Goal: Task Accomplishment & Management: Manage account settings

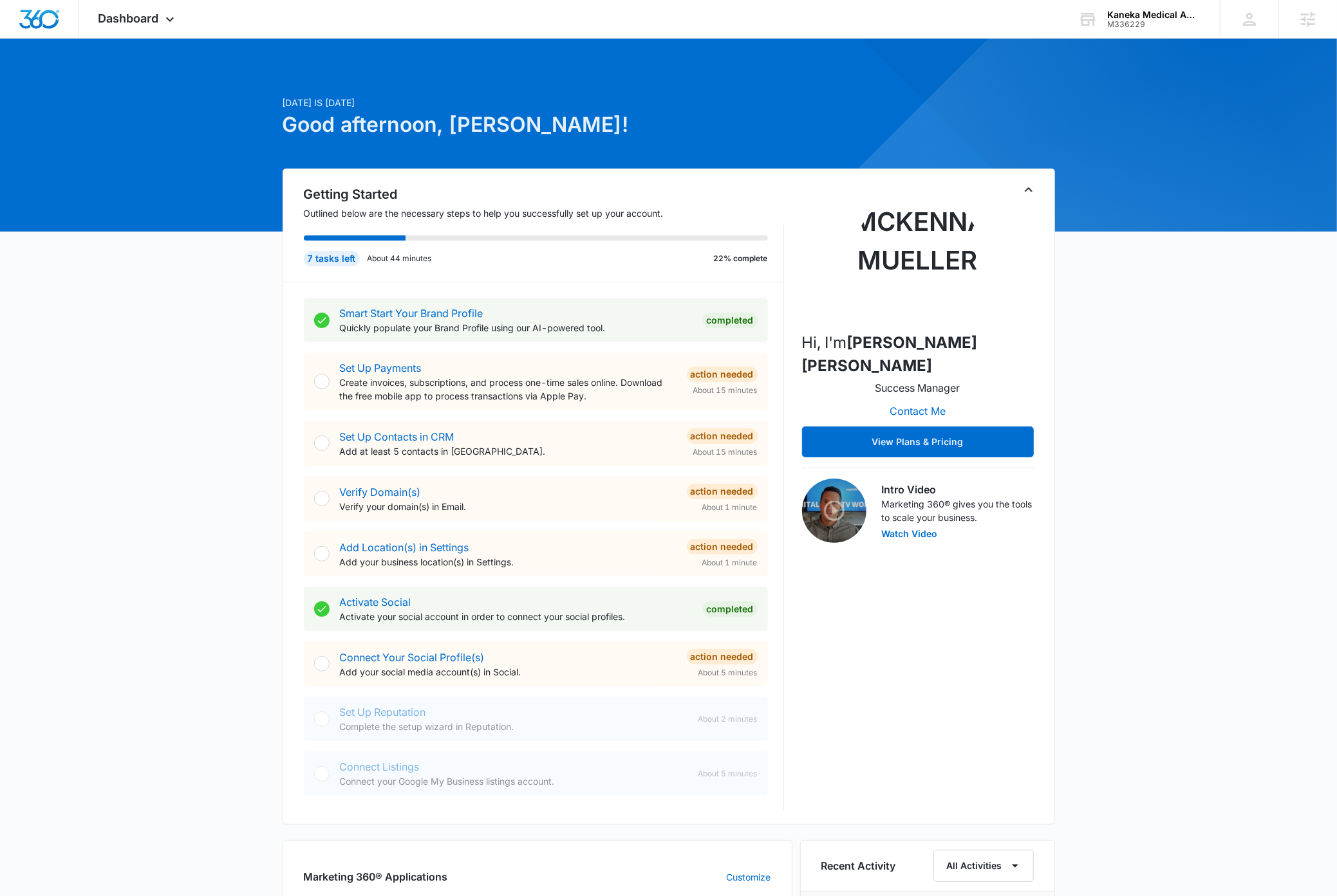
click at [185, 405] on div "[DATE] is [DATE] Good afternoon, [PERSON_NAME]! Getting Started Outlined below …" at bounding box center [668, 779] width 1337 height 1450
click at [167, 20] on icon at bounding box center [170, 21] width 7 height 4
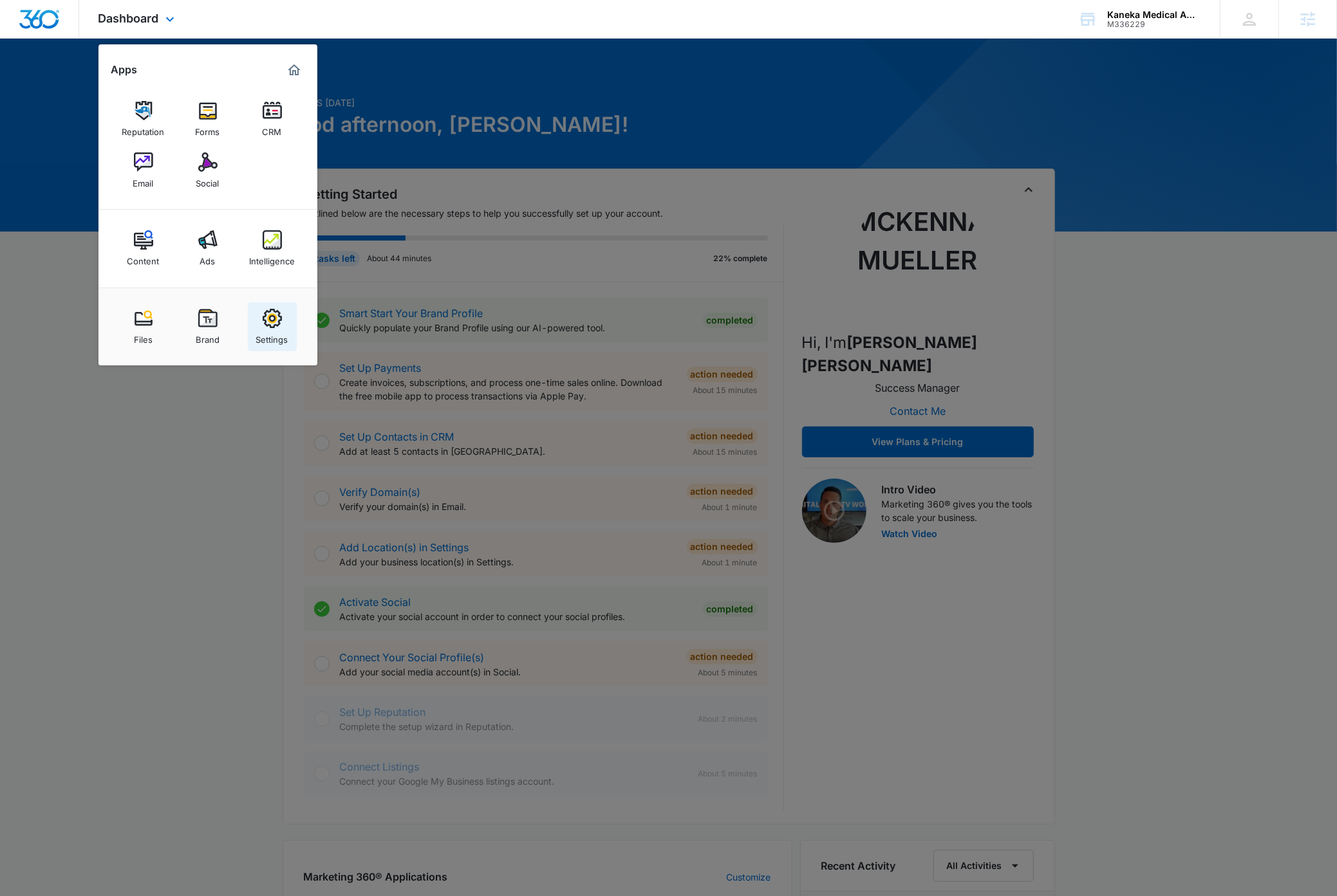
click at [275, 336] on div "Settings" at bounding box center [272, 336] width 32 height 17
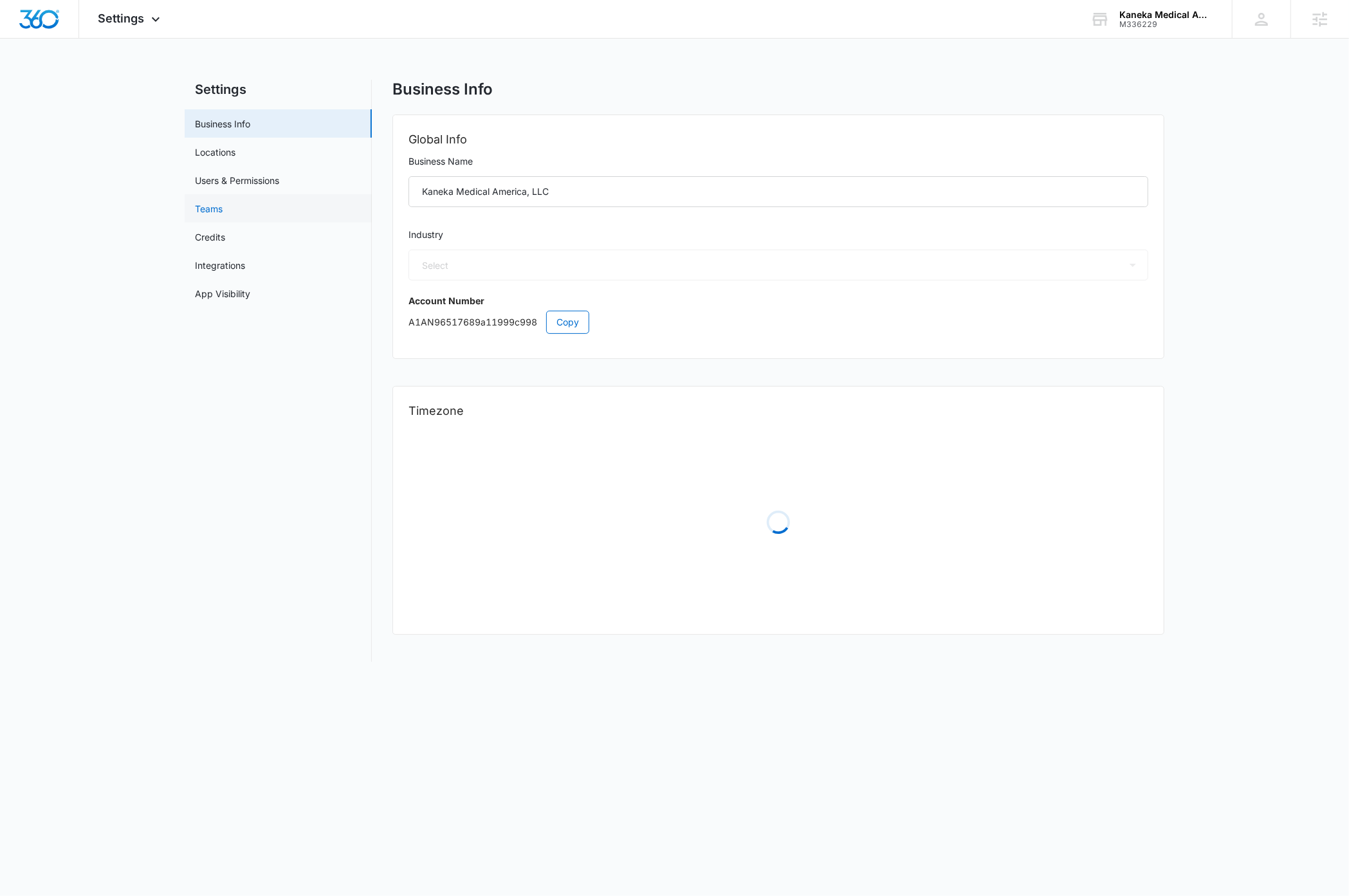
select select "33"
select select "US"
select select "America/[GEOGRAPHIC_DATA]"
click at [260, 179] on link "Users & Permissions" at bounding box center [237, 180] width 84 height 13
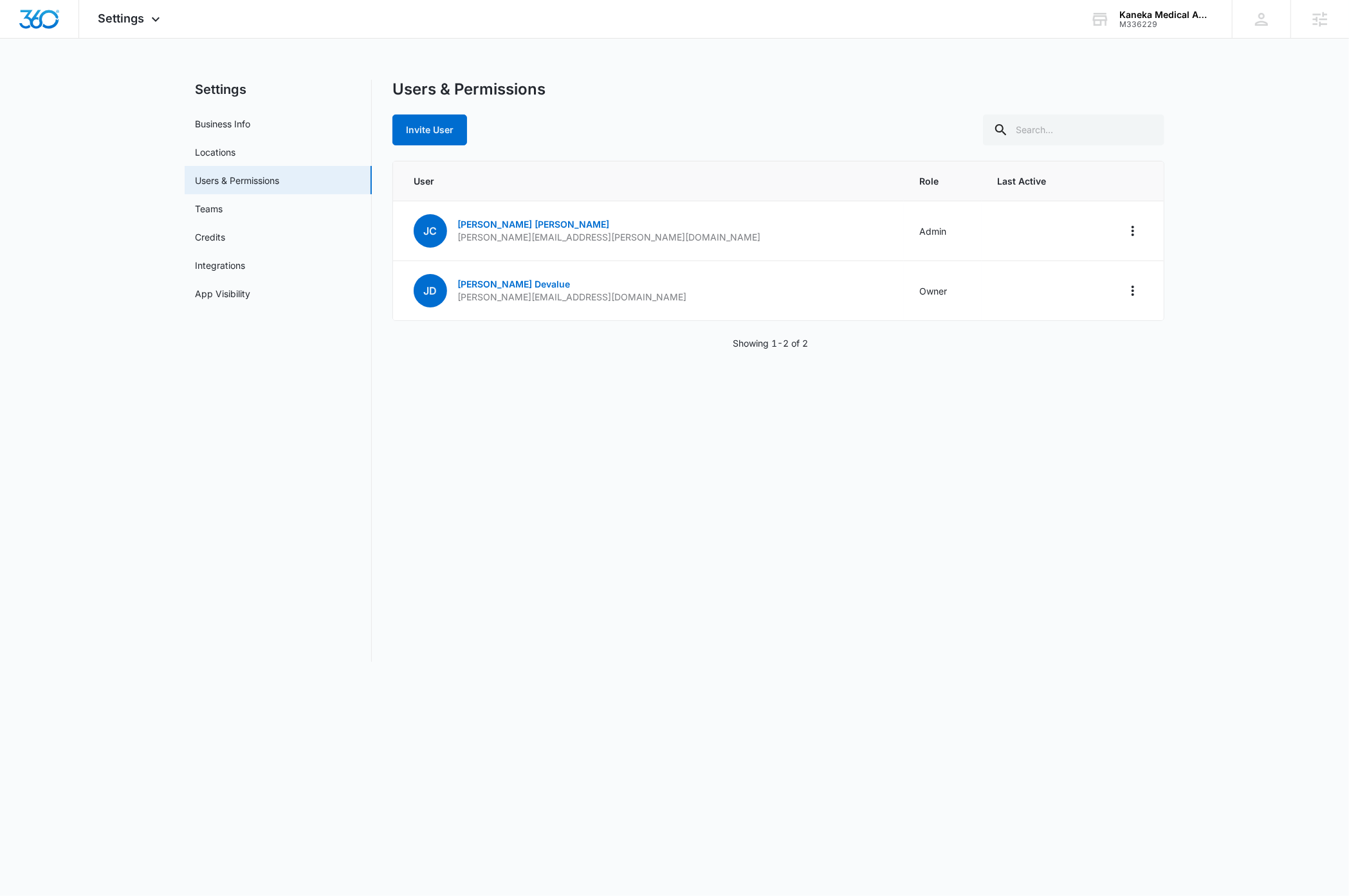
click at [1072, 517] on div "Users & Permissions Invite User User Role Last Active [PERSON_NAME] [PERSON_NAM…" at bounding box center [779, 371] width 772 height 583
